Goal: Information Seeking & Learning: Learn about a topic

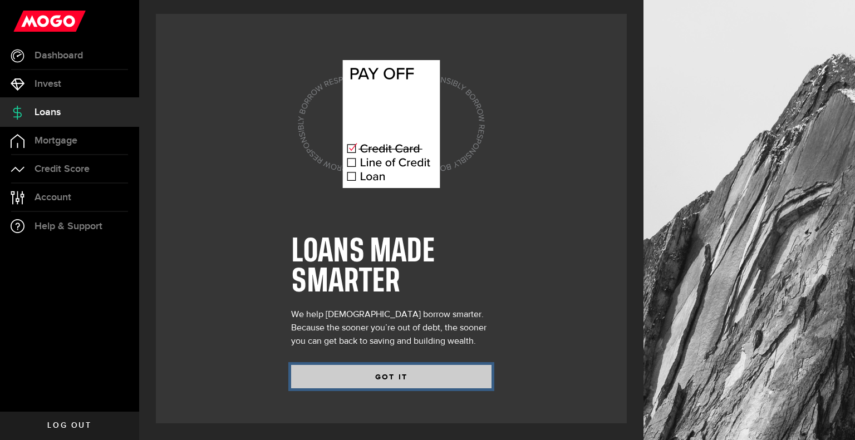
click at [416, 380] on button "GOT IT" at bounding box center [391, 376] width 200 height 23
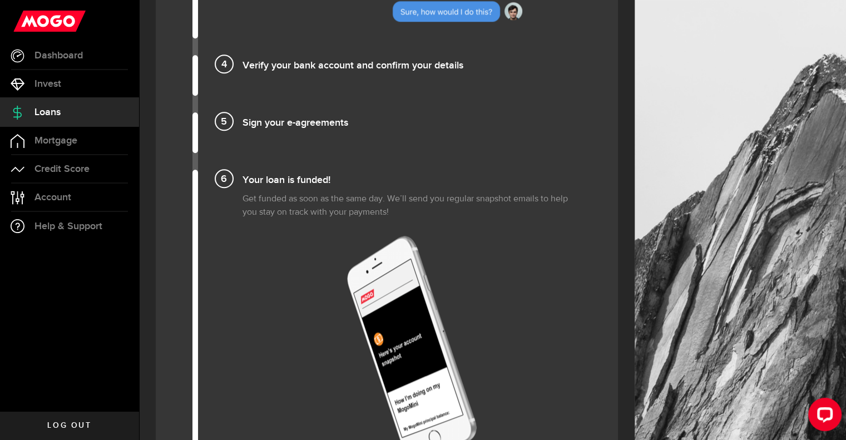
scroll to position [1167, 0]
click at [81, 193] on link "Account Compte" at bounding box center [69, 198] width 139 height 28
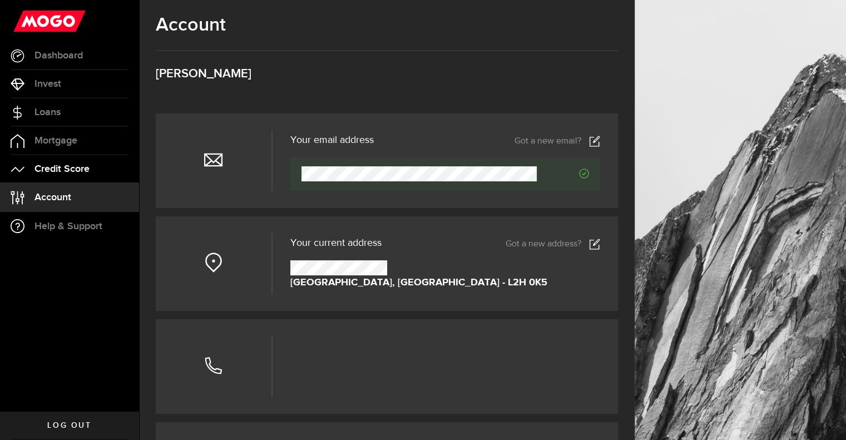
click at [82, 166] on span "Credit Score" at bounding box center [62, 169] width 55 height 10
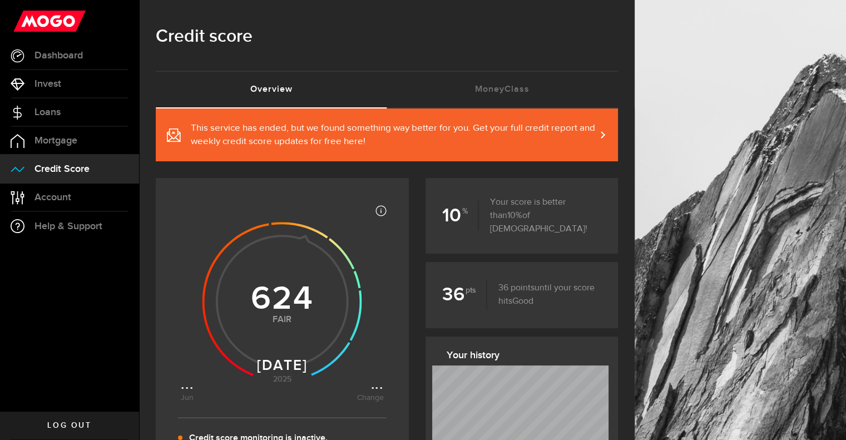
click at [496, 131] on span "This service has ended, but we found something way better for you. Get your ful…" at bounding box center [393, 135] width 405 height 27
